Goal: Information Seeking & Learning: Learn about a topic

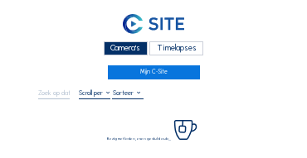
click at [117, 48] on div "Camera's" at bounding box center [126, 48] width 44 height 14
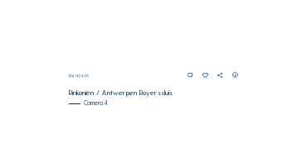
scroll to position [568, 0]
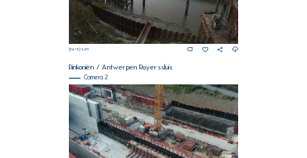
scroll to position [214, 0]
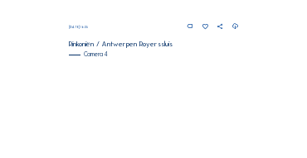
scroll to position [679, 0]
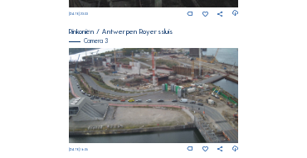
scroll to position [552, 0]
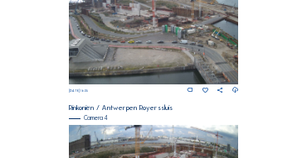
scroll to position [602, 0]
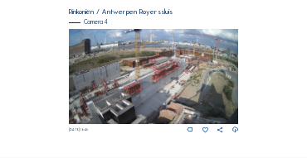
scroll to position [701, 0]
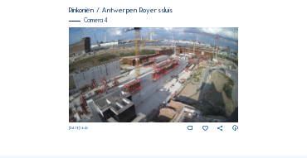
click at [160, 64] on img at bounding box center [154, 74] width 170 height 95
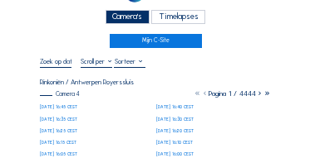
scroll to position [33, 0]
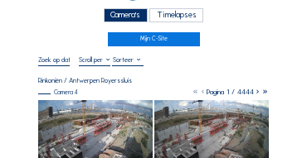
click at [95, 109] on img at bounding box center [95, 132] width 115 height 65
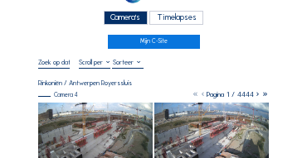
scroll to position [17, 0]
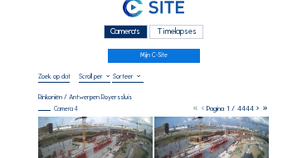
click at [113, 28] on div "Camera's" at bounding box center [126, 32] width 44 height 14
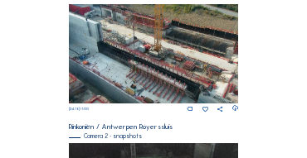
scroll to position [295, 0]
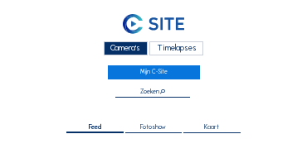
click at [62, 36] on link at bounding box center [153, 25] width 231 height 27
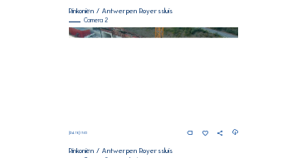
scroll to position [149, 0]
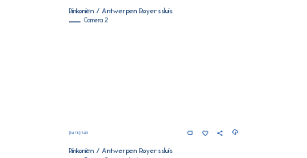
scroll to position [149, 0]
